Goal: Navigation & Orientation: Find specific page/section

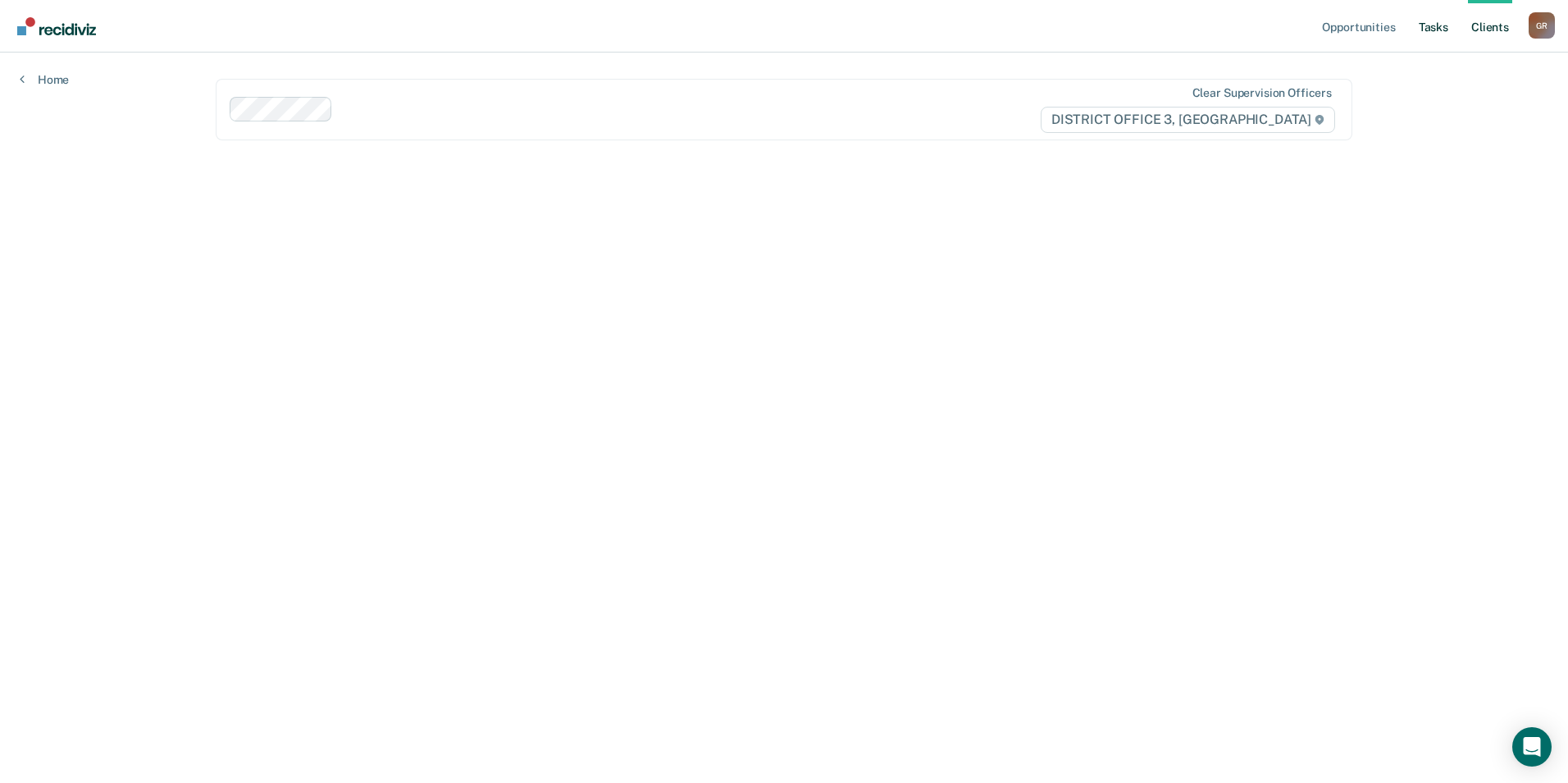
click at [1445, 26] on link "Tasks" at bounding box center [1433, 26] width 36 height 52
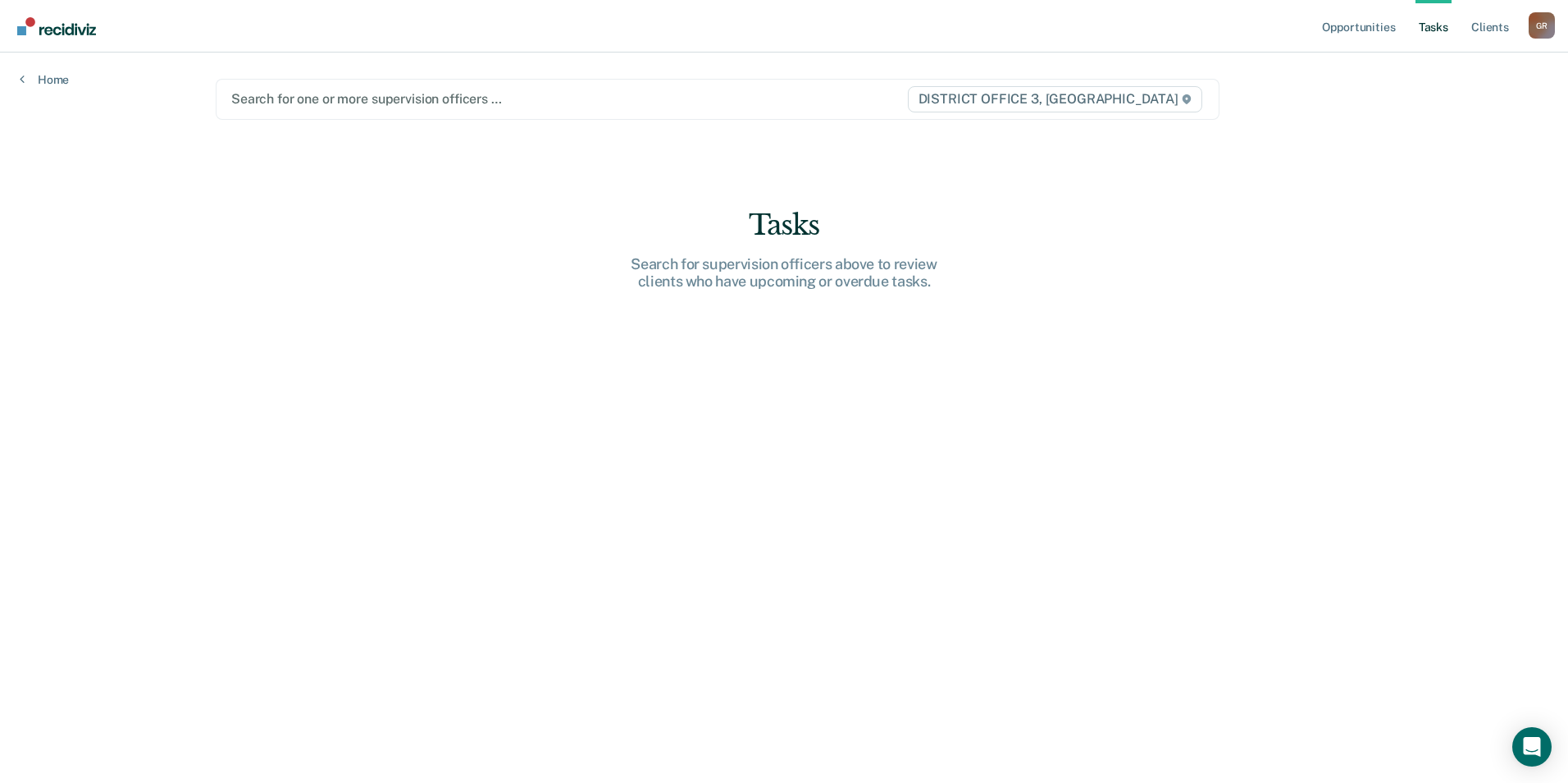
click at [310, 109] on div "Search for one or more supervision officers …" at bounding box center [569, 99] width 678 height 22
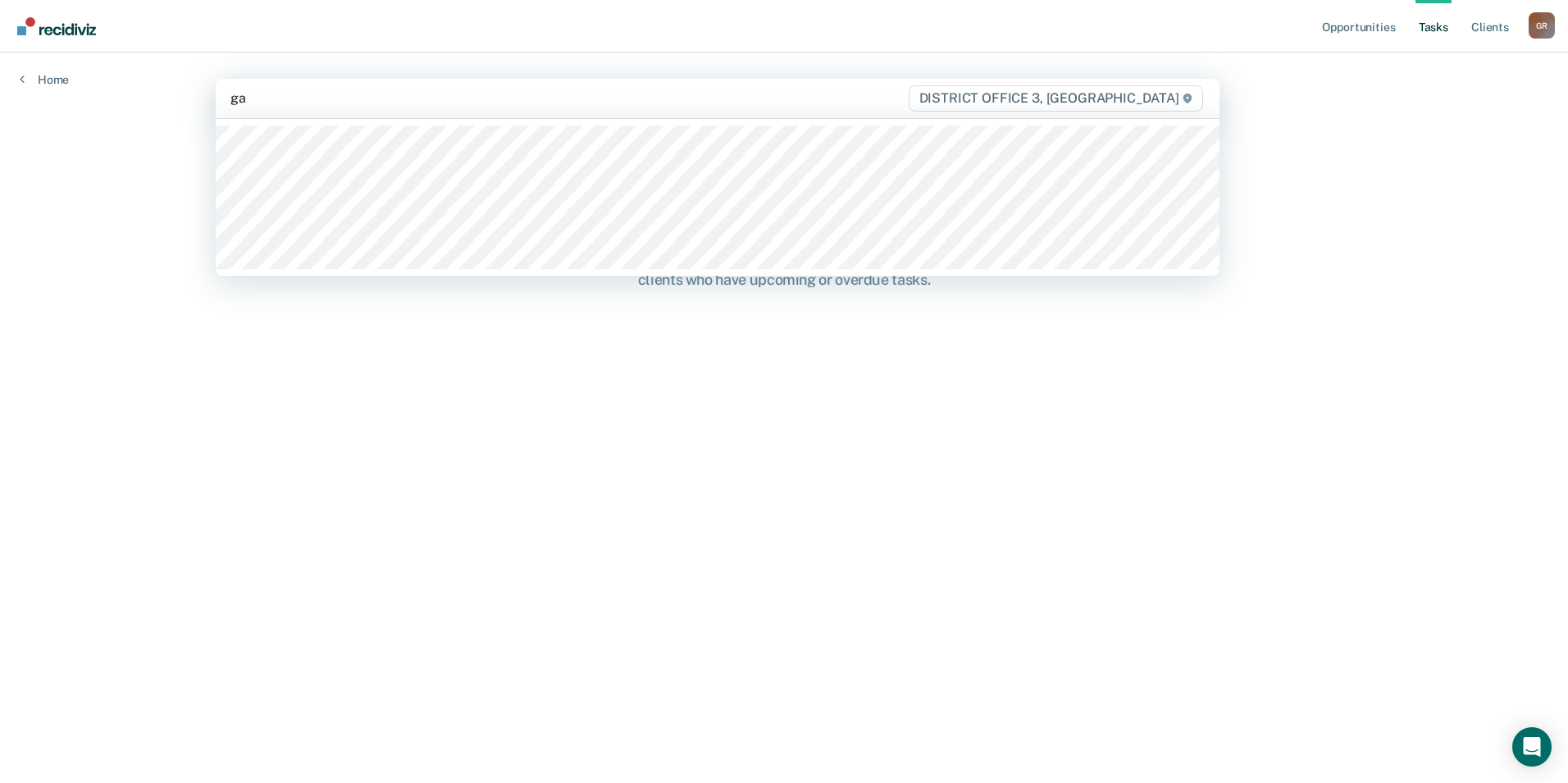
type input "gar"
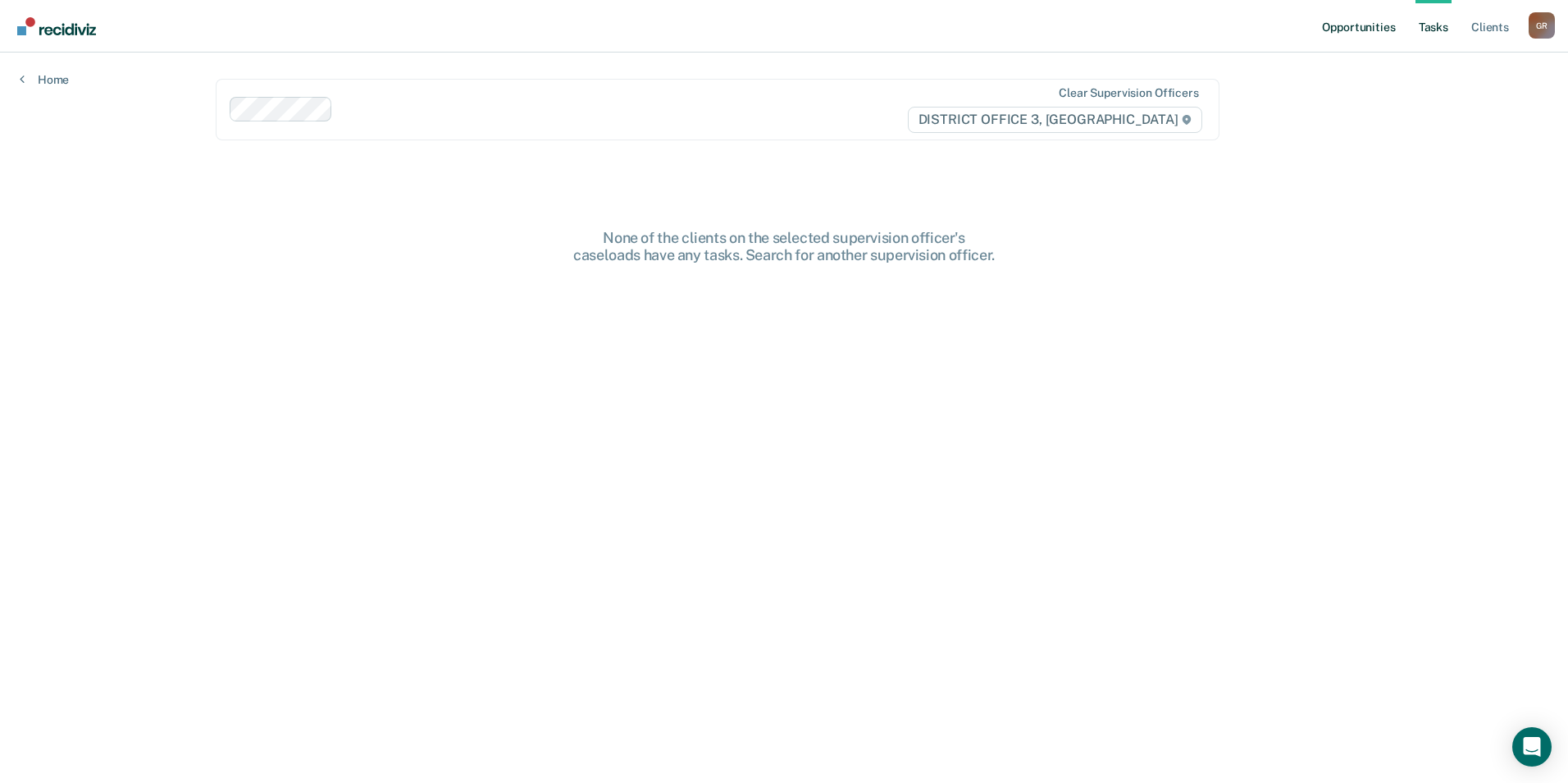
click at [1390, 27] on link "Opportunities" at bounding box center [1358, 26] width 80 height 52
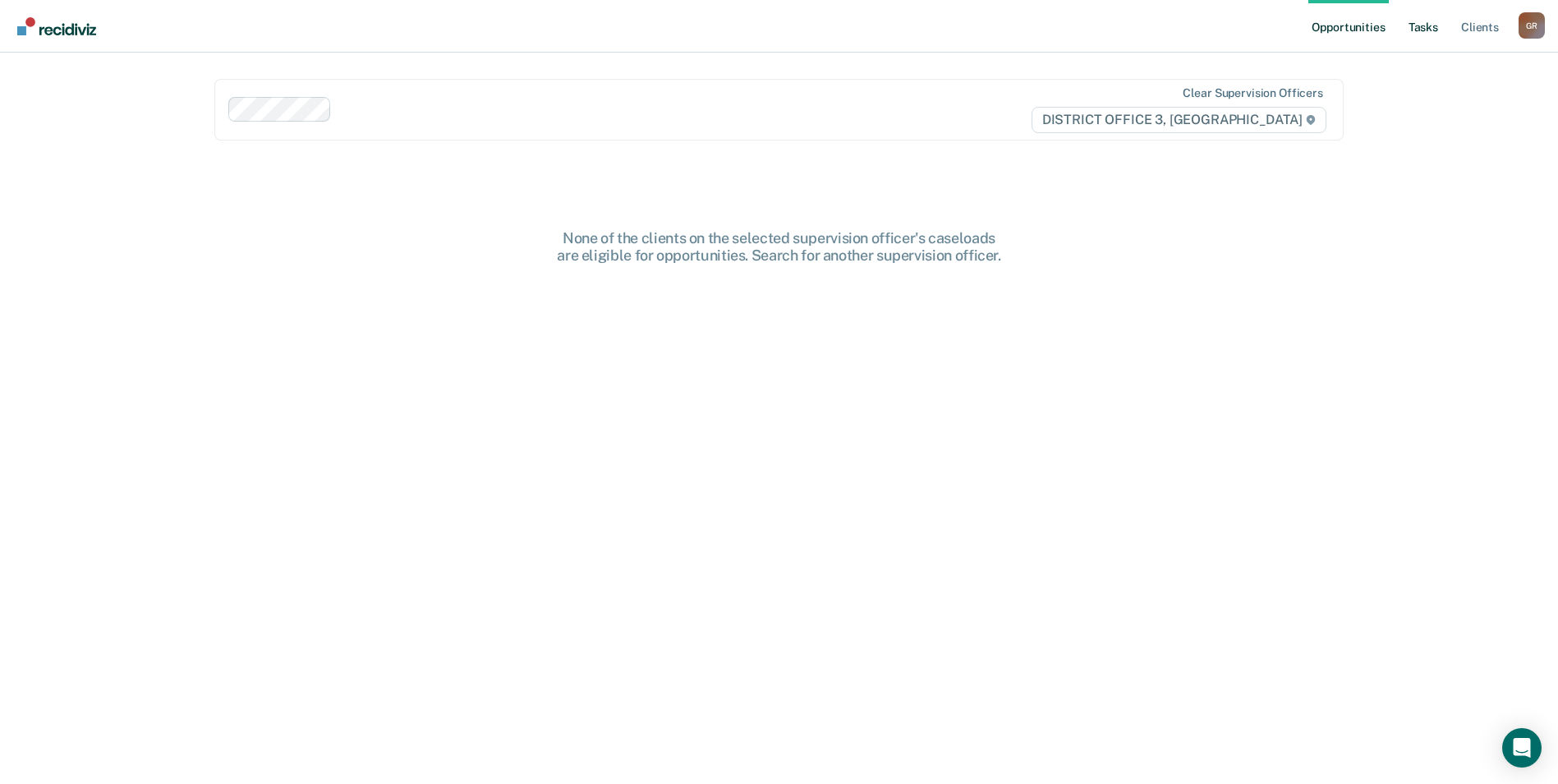
drag, startPoint x: 1453, startPoint y: 11, endPoint x: 1441, endPoint y: 24, distance: 17.7
click at [1451, 16] on ul "Opportunities Tasks Client s" at bounding box center [1414, 26] width 211 height 52
click at [1438, 26] on link "Tasks" at bounding box center [1423, 26] width 36 height 52
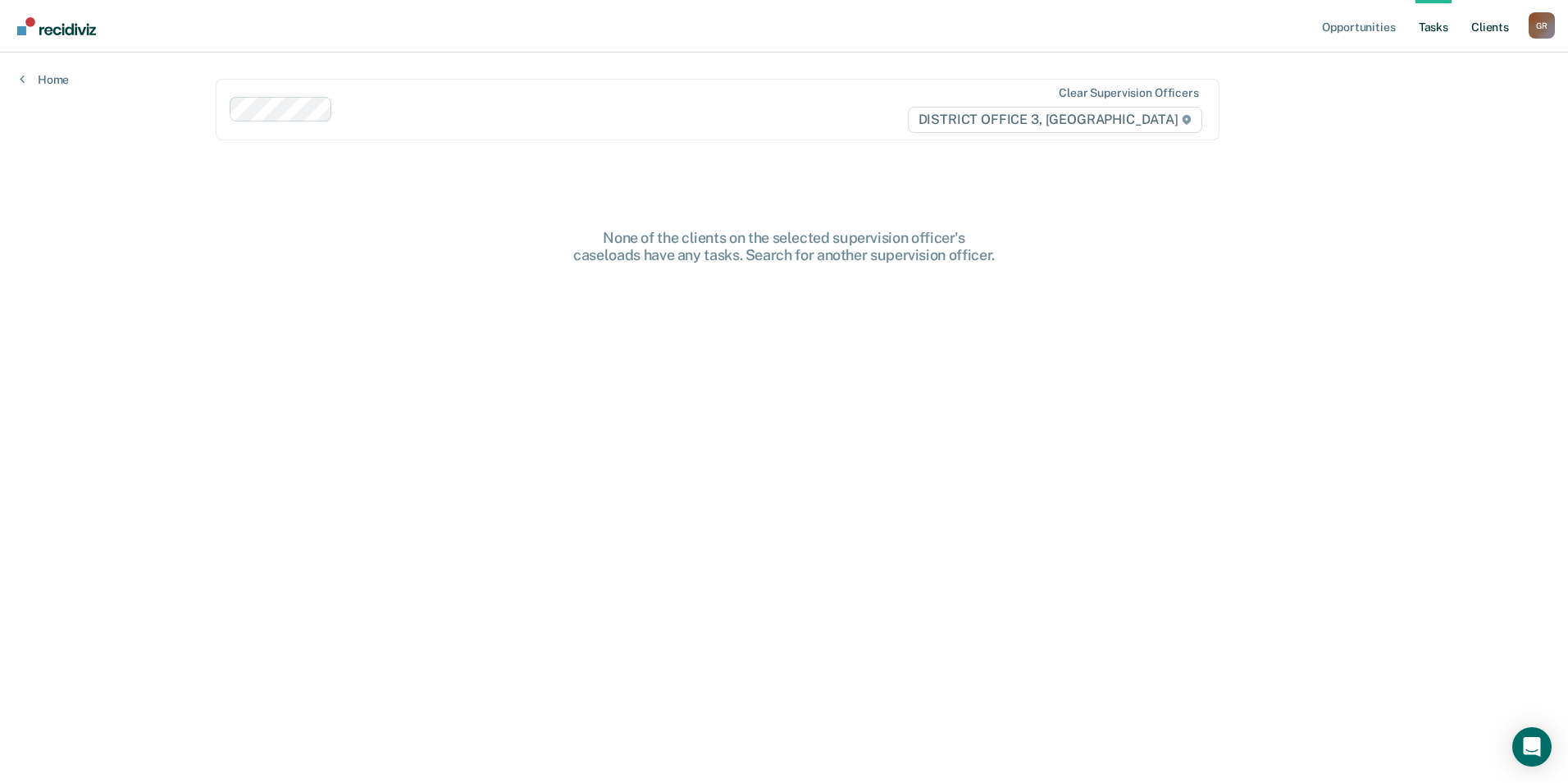
click at [1489, 25] on link "Client s" at bounding box center [1490, 26] width 44 height 52
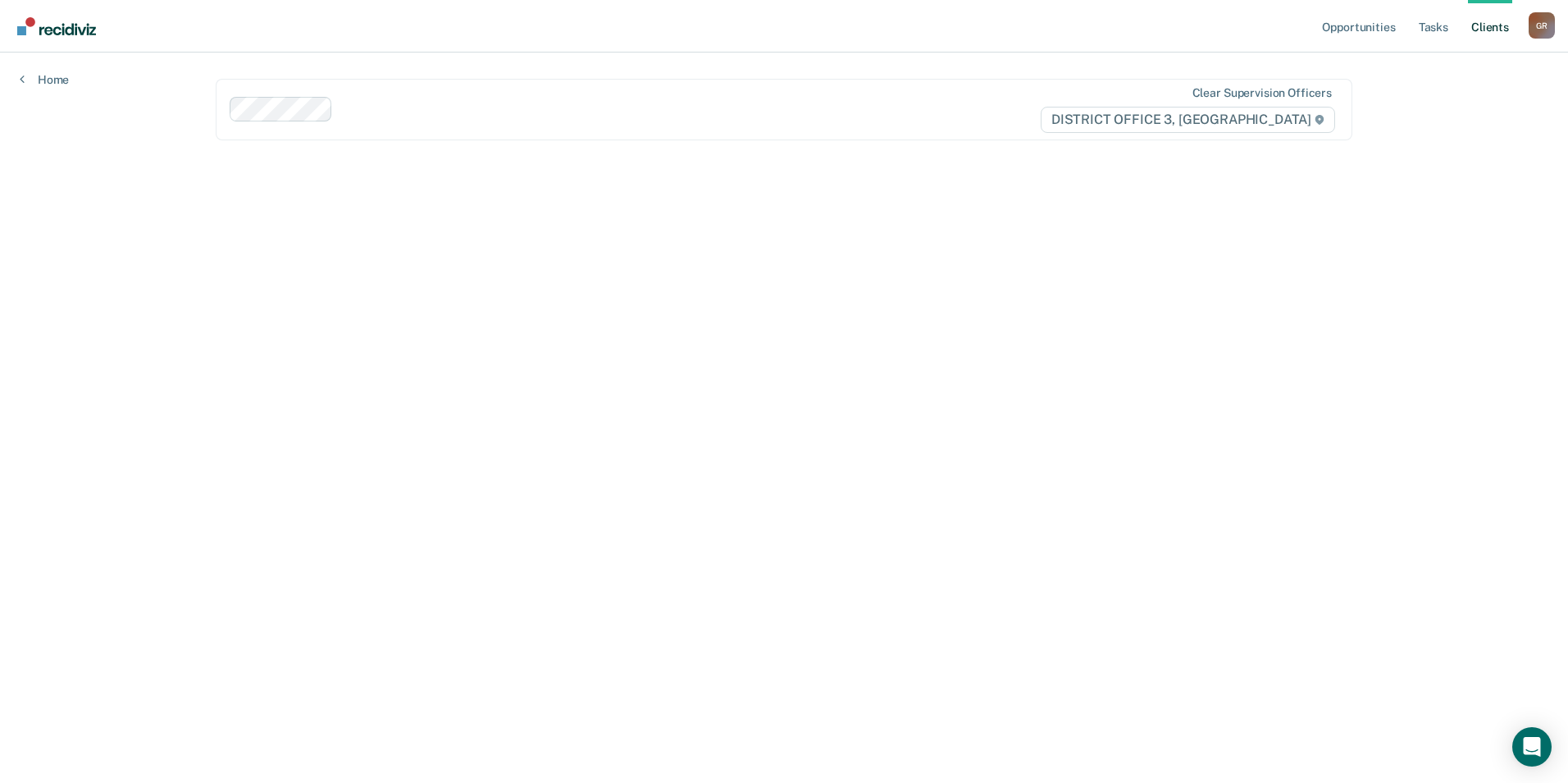
click at [1550, 23] on div "G R" at bounding box center [1541, 25] width 27 height 27
click at [1423, 59] on div "Opportunities Tasks Client s [PERSON_NAME] Profile How it works Log Out Home Cl…" at bounding box center [784, 392] width 1568 height 783
click at [1538, 22] on div "G R" at bounding box center [1541, 25] width 27 height 27
click at [1413, 70] on link "Profile" at bounding box center [1476, 66] width 132 height 14
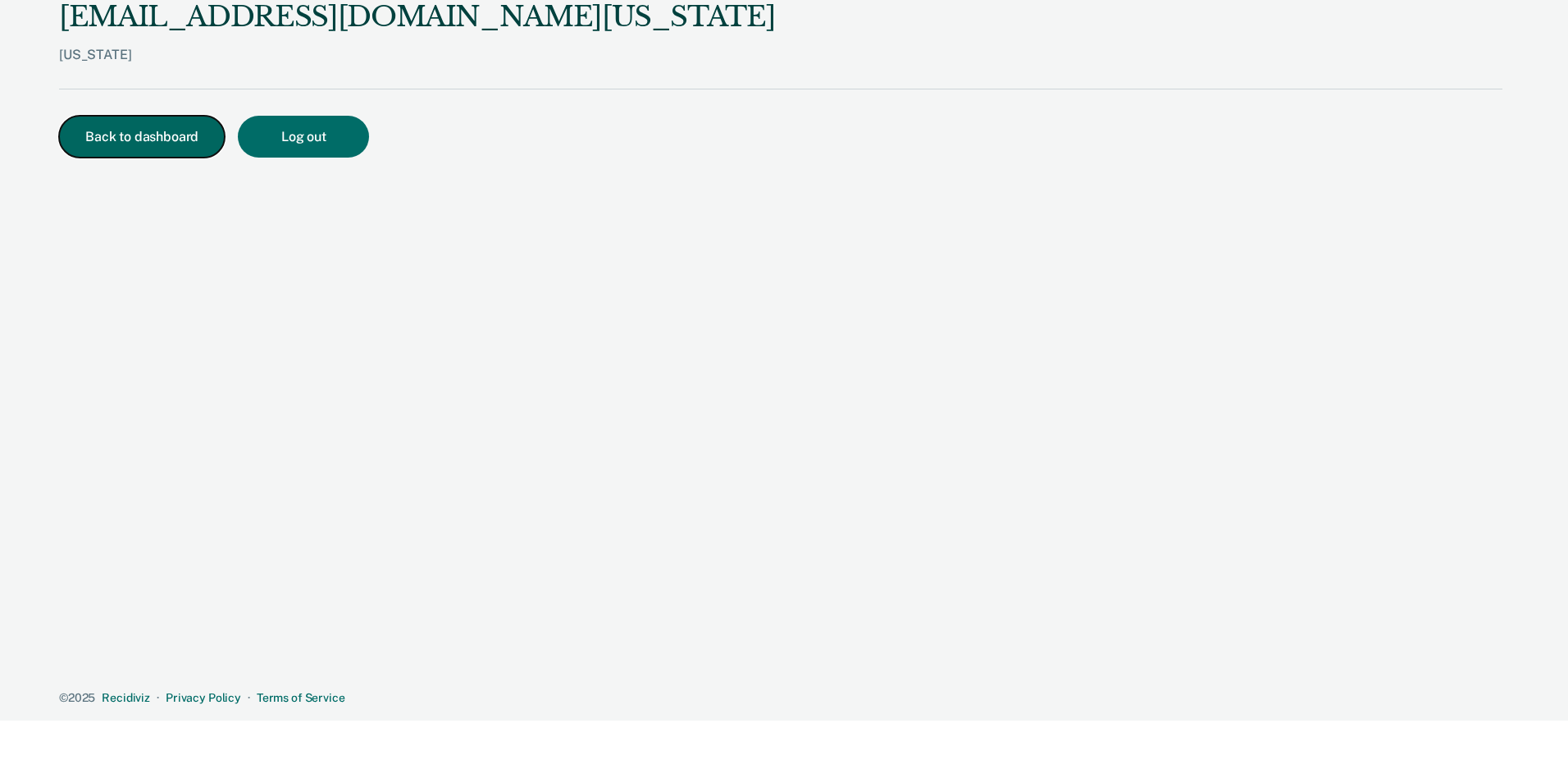
click at [112, 135] on button "Back to dashboard" at bounding box center [142, 136] width 165 height 42
